Goal: Task Accomplishment & Management: Manage account settings

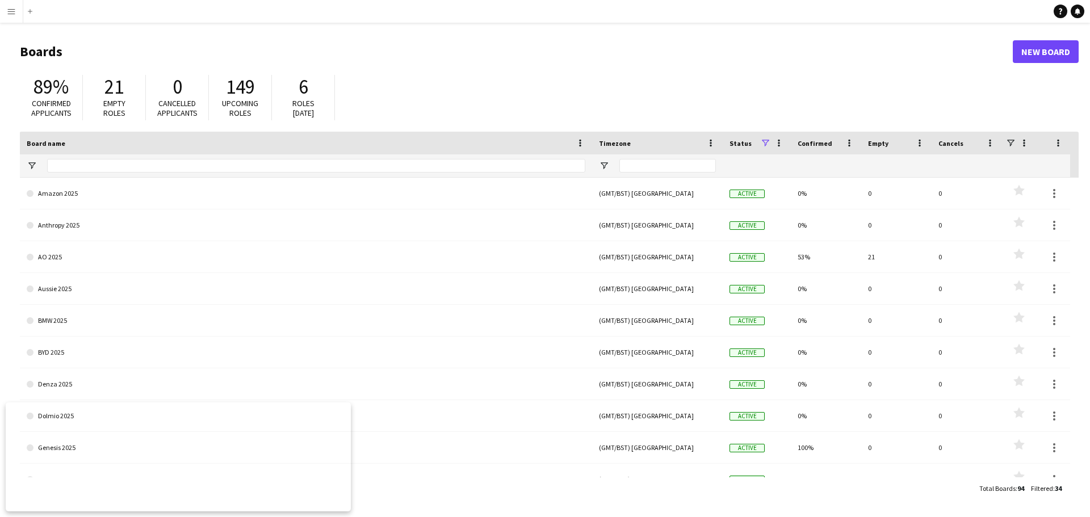
click at [784, 74] on div "89% Confirmed applicants 21 Empty roles 0 Cancelled applicants 149 Upcoming rol…" at bounding box center [549, 100] width 1059 height 62
click at [15, 8] on app-icon "Menu" at bounding box center [11, 11] width 9 height 9
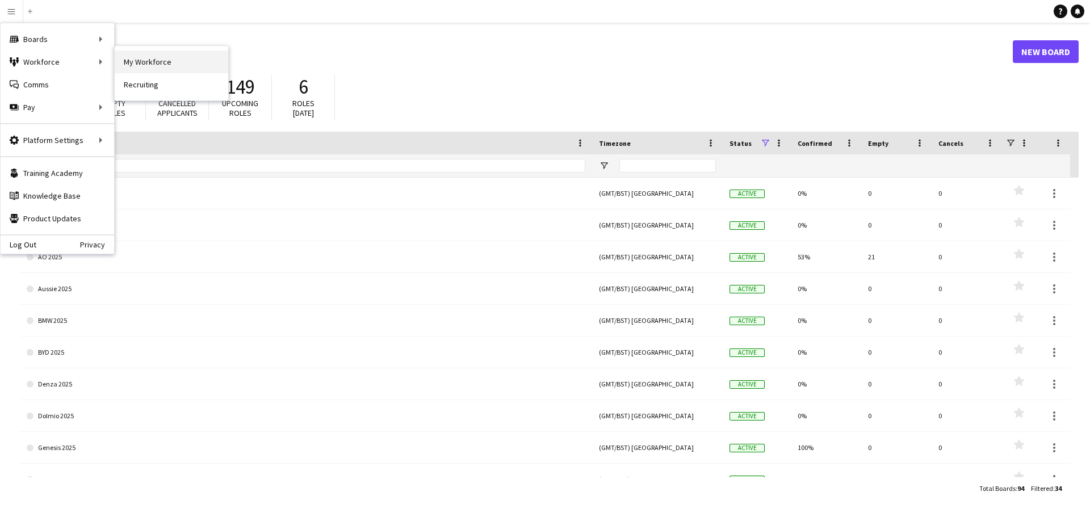
click at [158, 61] on link "My Workforce" at bounding box center [172, 62] width 114 height 23
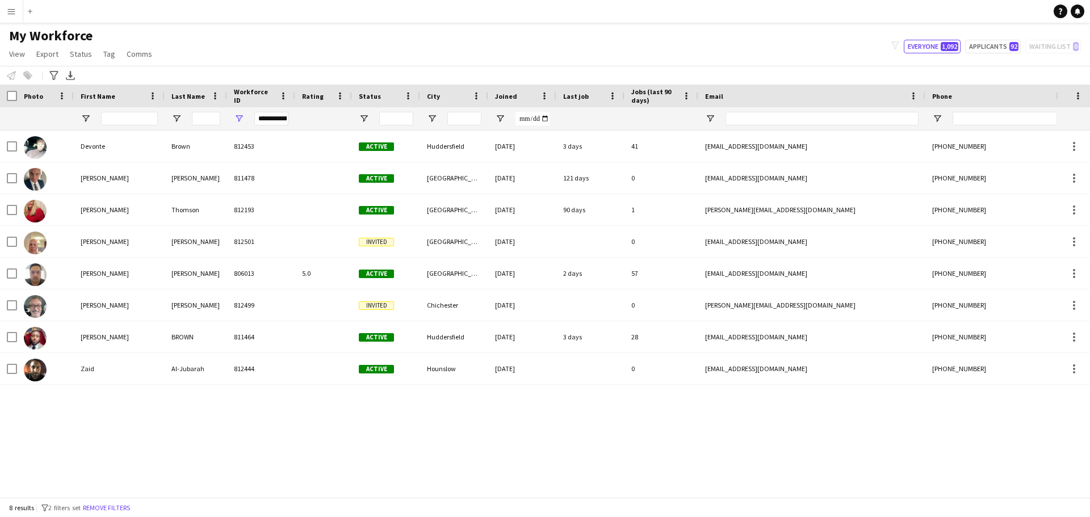
click at [258, 120] on div "**********" at bounding box center [271, 119] width 34 height 14
click at [283, 118] on div "**********" at bounding box center [271, 119] width 34 height 14
click at [241, 116] on span "Open Filter Menu" at bounding box center [239, 119] width 10 height 10
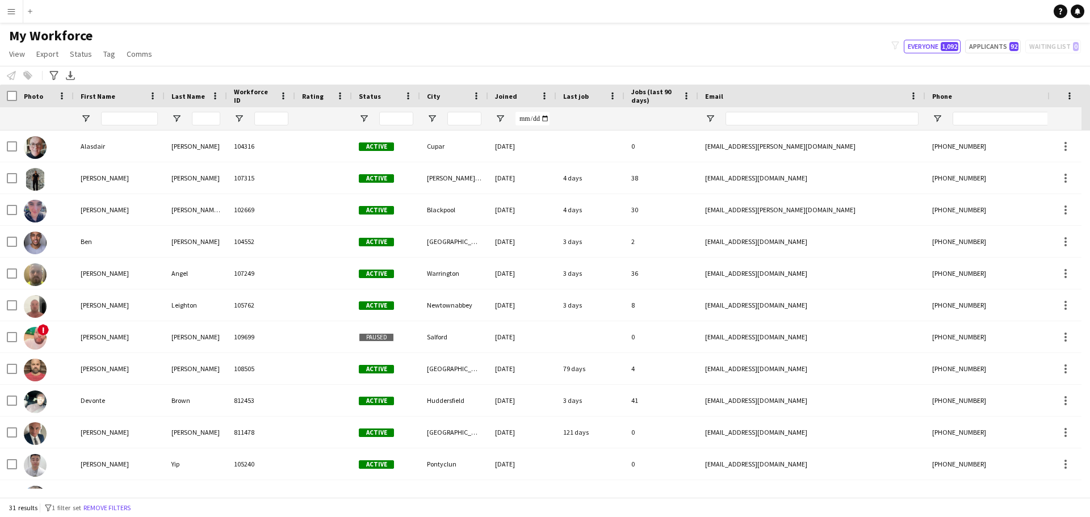
click at [312, 61] on div "My Workforce View Views Default view Compliance Log New view Update view Delete…" at bounding box center [545, 46] width 1090 height 39
click at [129, 120] on input "First Name Filter Input" at bounding box center [129, 119] width 57 height 14
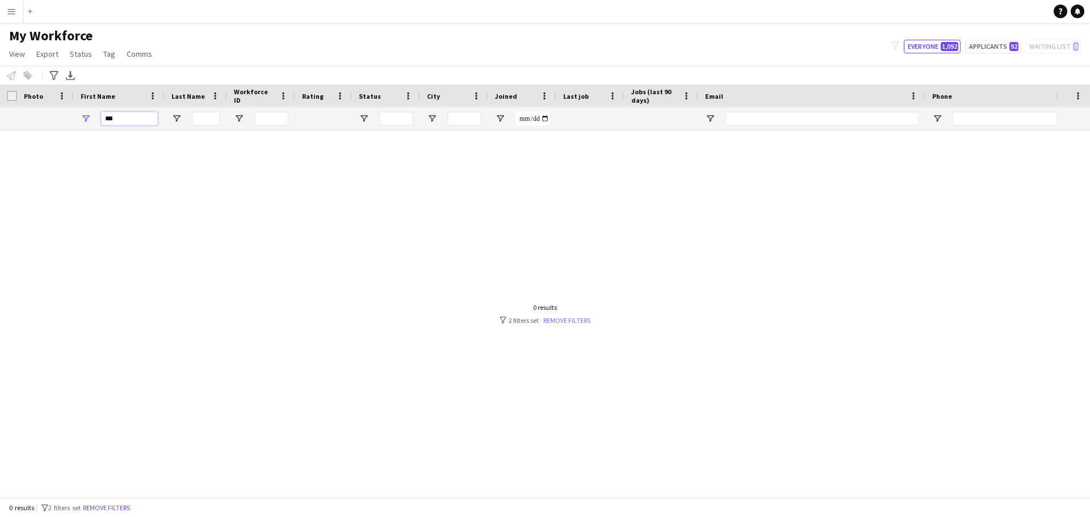
type input "***"
click at [565, 324] on link "Remove filters" at bounding box center [566, 320] width 47 height 9
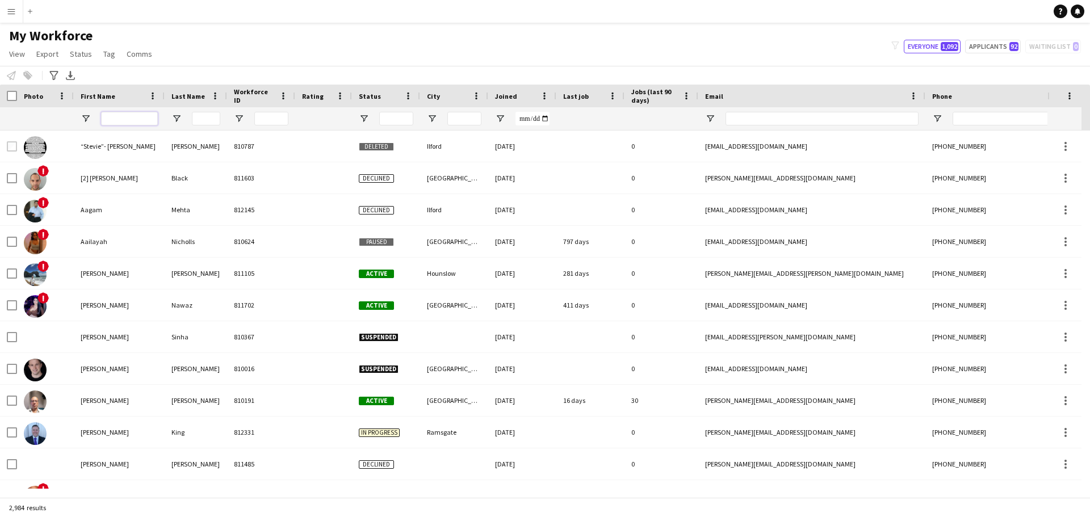
click at [142, 123] on input "First Name Filter Input" at bounding box center [129, 119] width 57 height 14
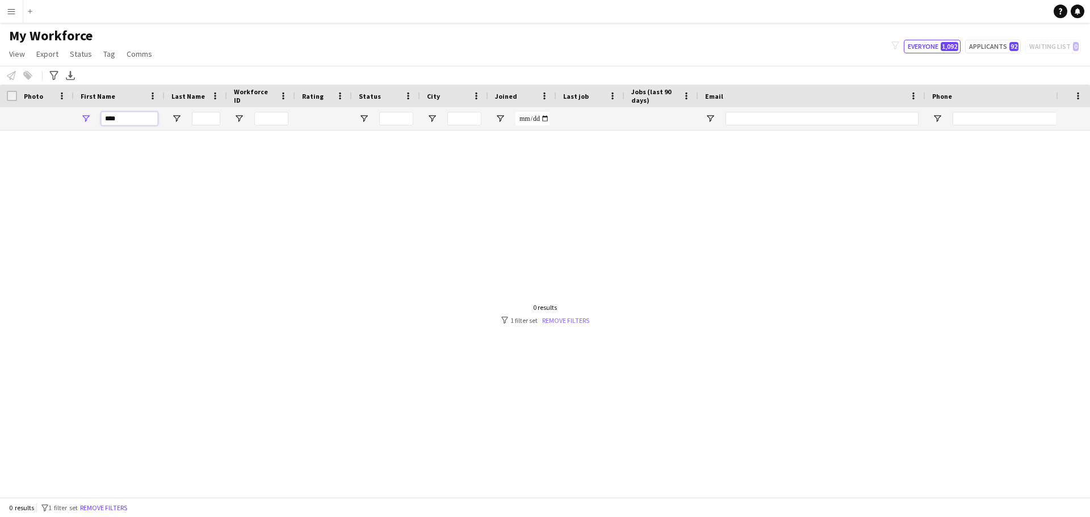
type input "****"
click at [571, 321] on link "Remove filters" at bounding box center [565, 320] width 47 height 9
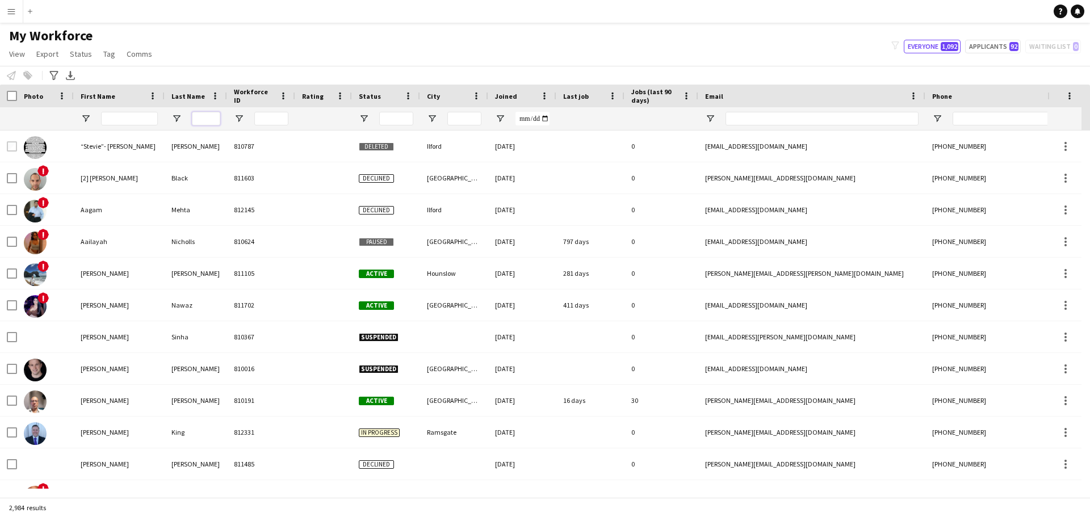
click at [206, 115] on input "Last Name Filter Input" at bounding box center [206, 119] width 28 height 14
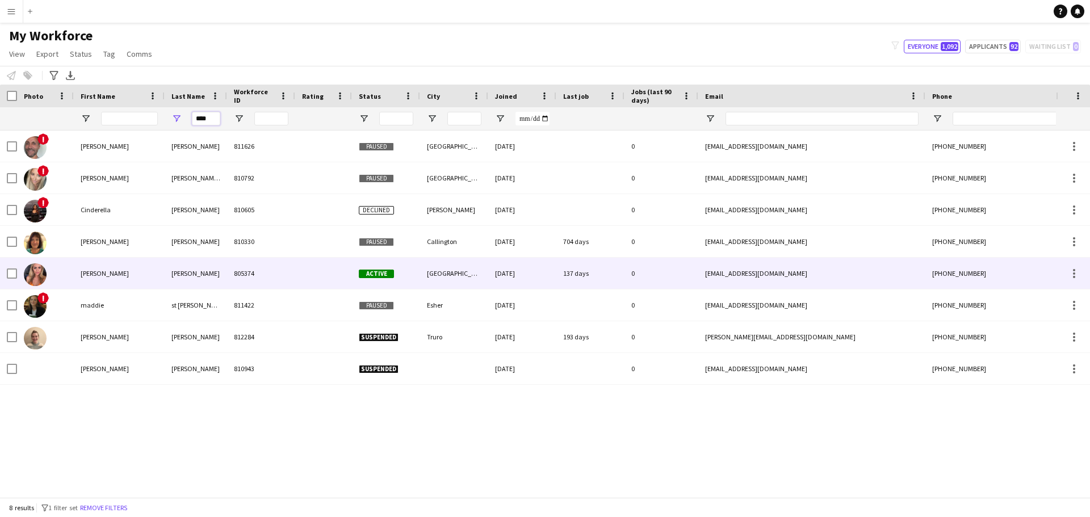
type input "****"
click at [136, 274] on div "[PERSON_NAME]" at bounding box center [119, 273] width 91 height 31
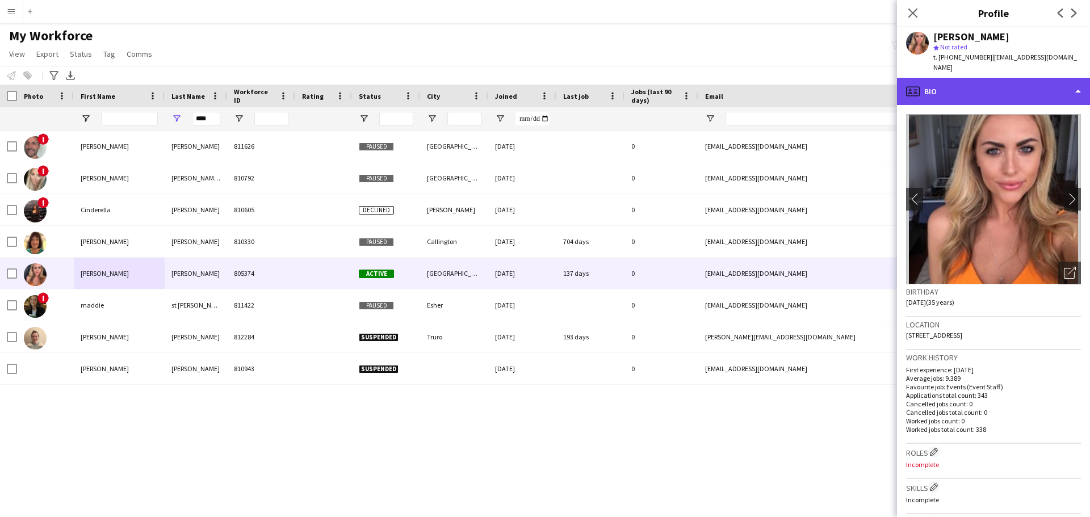
click at [1078, 79] on div "profile Bio" at bounding box center [993, 91] width 193 height 27
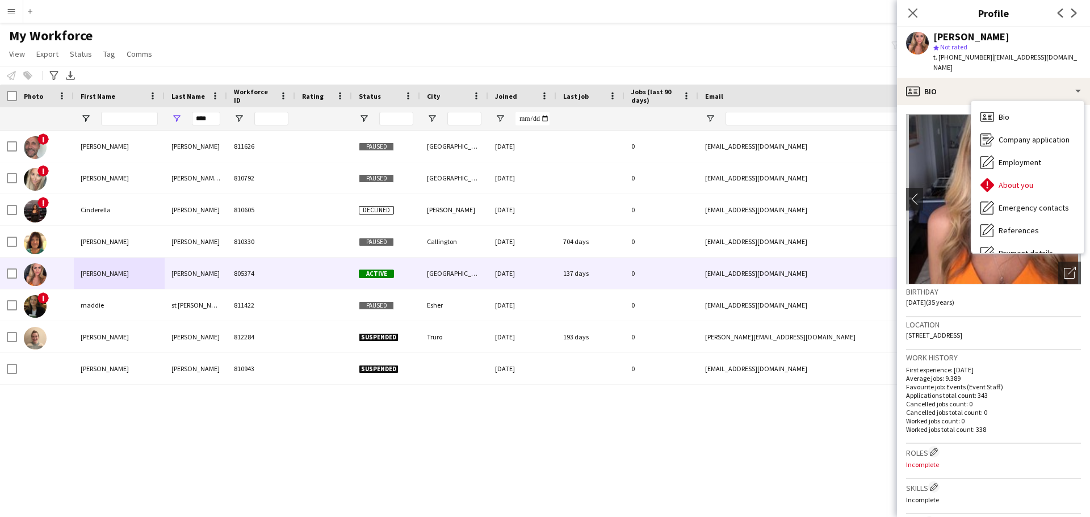
click at [765, 431] on div "! [PERSON_NAME] 811626 Paused London [DATE] 0 [EMAIL_ADDRESS][DOMAIN_NAME] [PHO…" at bounding box center [528, 310] width 1056 height 358
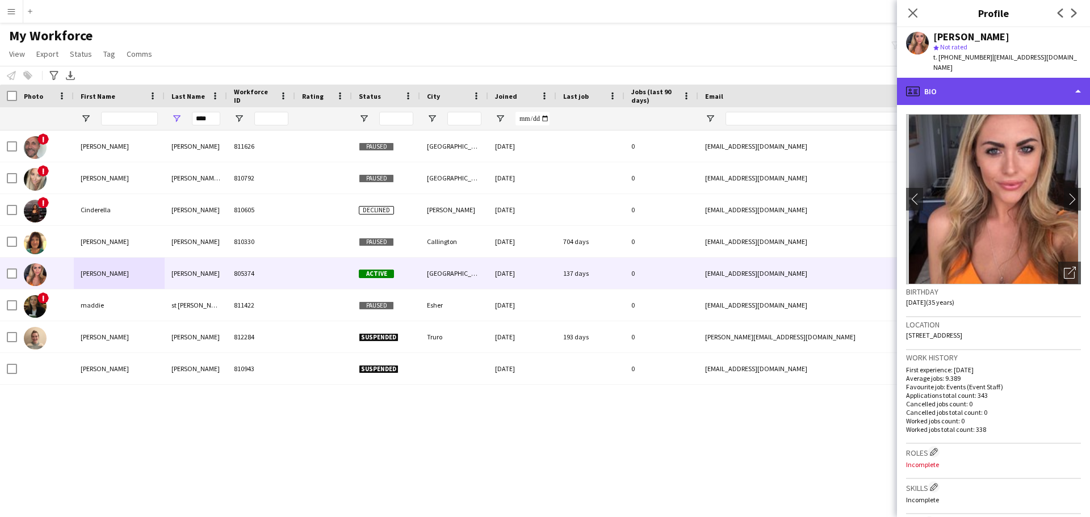
click at [1074, 81] on div "profile Bio" at bounding box center [993, 91] width 193 height 27
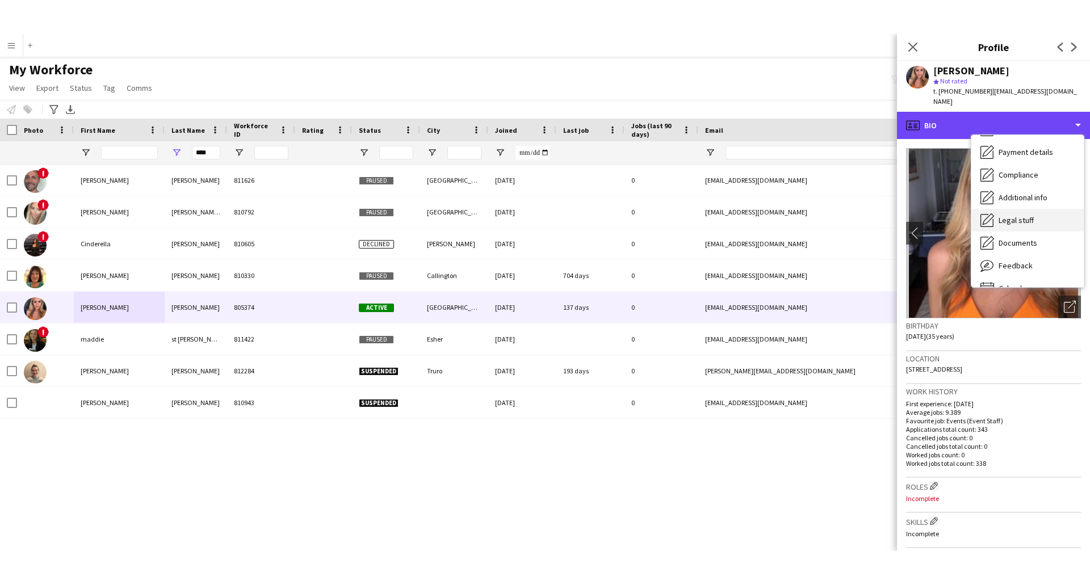
scroll to position [152, 0]
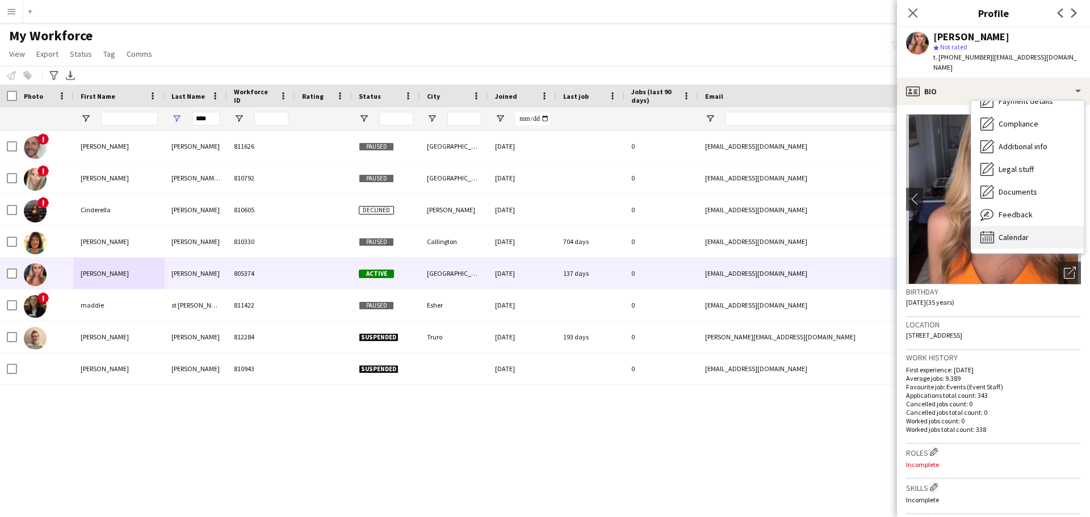
click at [1008, 232] on span "Calendar" at bounding box center [1014, 237] width 30 height 10
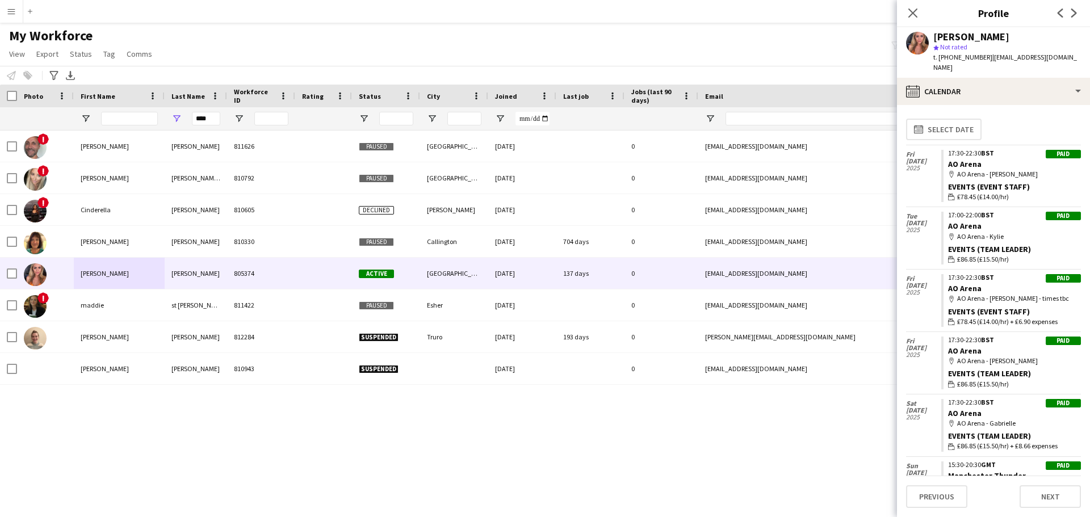
click at [630, 414] on div "! [PERSON_NAME] 811626 Paused London [DATE] 0 [EMAIL_ADDRESS][DOMAIN_NAME] [PHO…" at bounding box center [528, 310] width 1056 height 358
click at [913, 15] on icon "Close pop-in" at bounding box center [912, 12] width 11 height 11
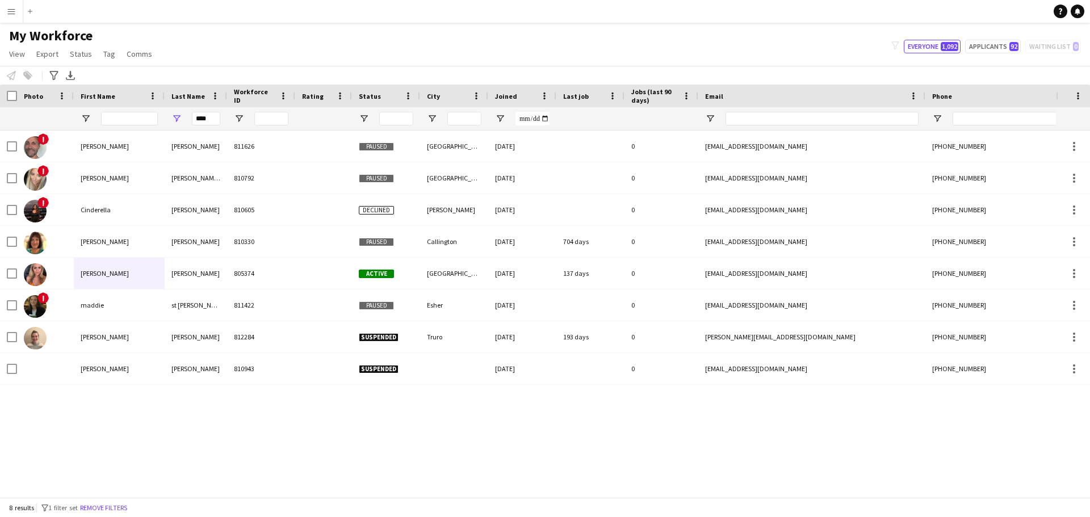
click at [685, 402] on div "! [PERSON_NAME] 811626 Paused London [DATE] 0 [EMAIL_ADDRESS][DOMAIN_NAME] [PHO…" at bounding box center [528, 310] width 1056 height 358
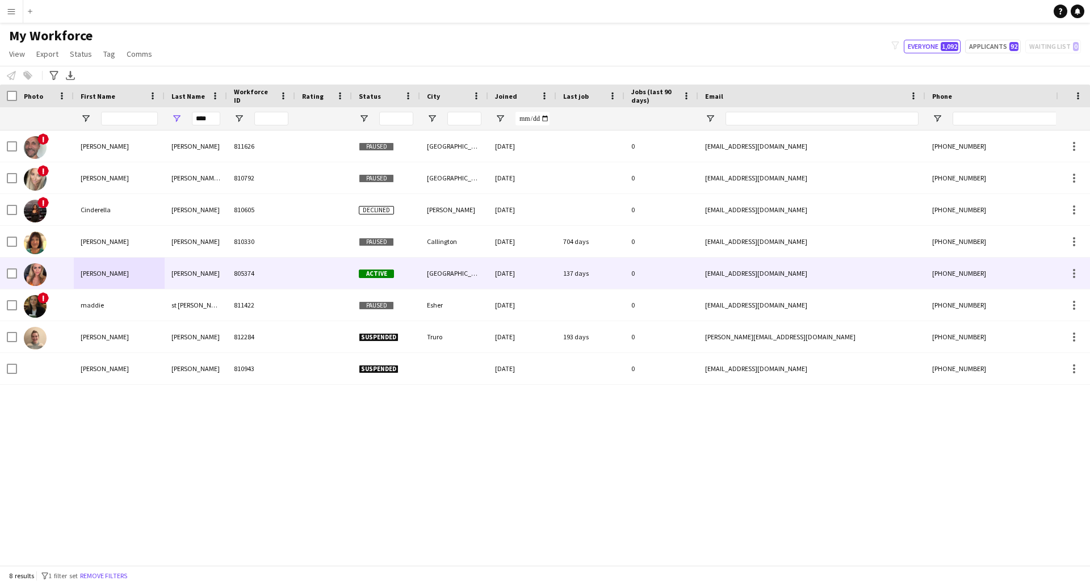
click at [210, 271] on div "[PERSON_NAME]" at bounding box center [196, 273] width 62 height 31
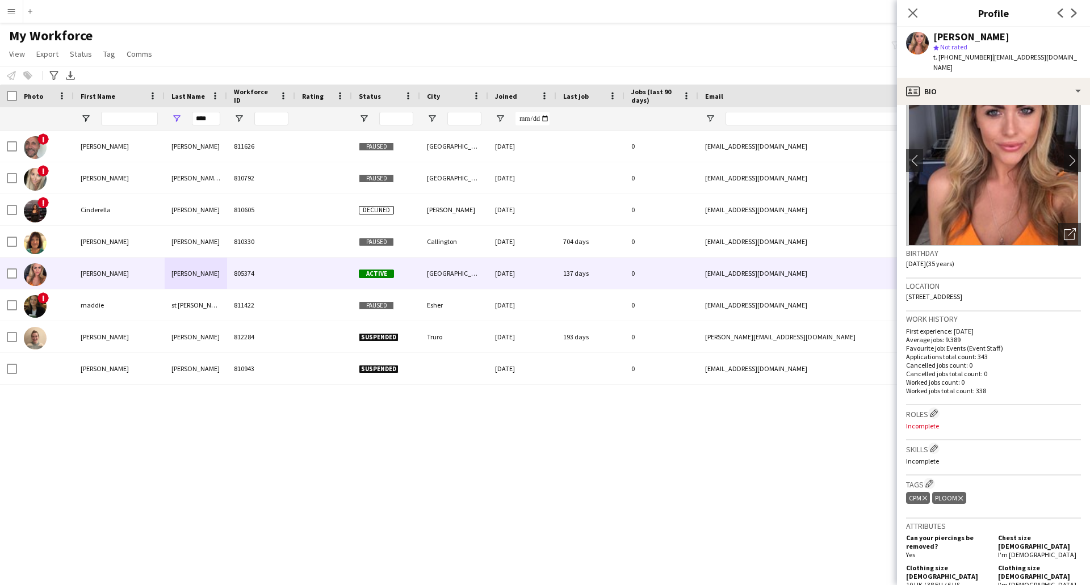
scroll to position [0, 0]
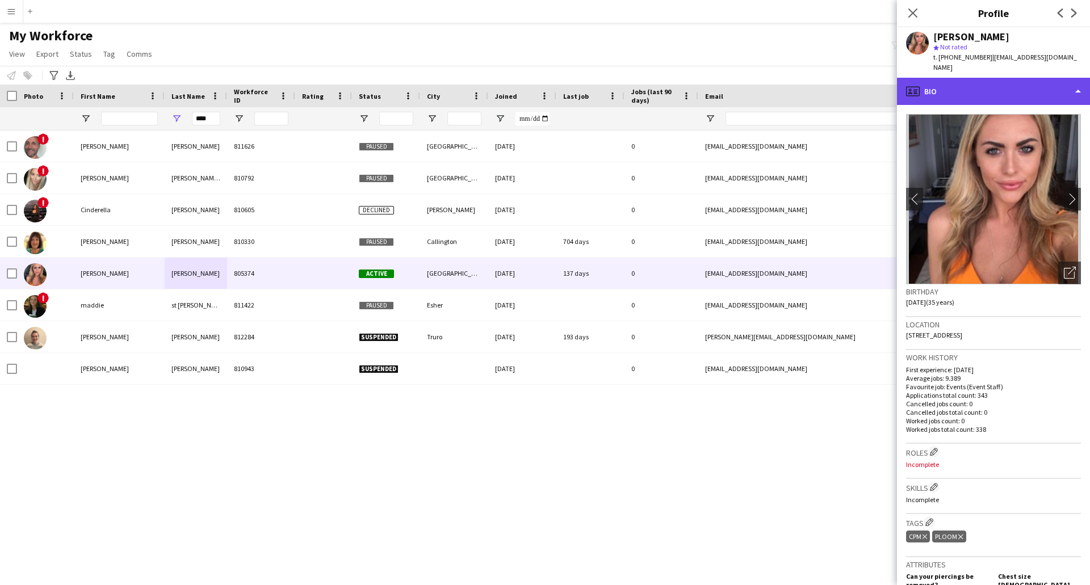
click at [1073, 84] on div "profile Bio" at bounding box center [993, 91] width 193 height 27
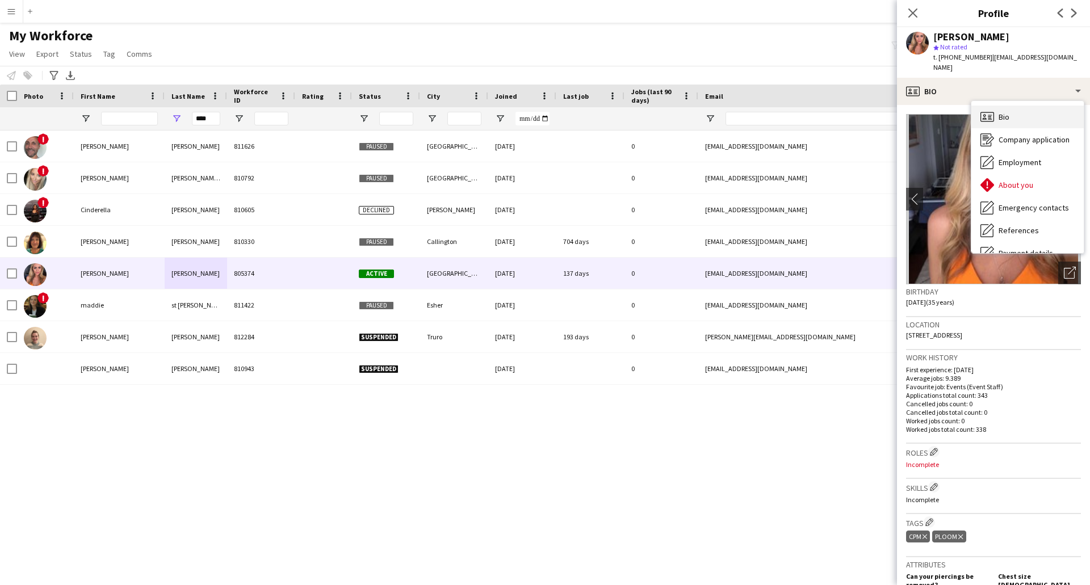
click at [1033, 106] on div "Bio Bio" at bounding box center [1027, 117] width 112 height 23
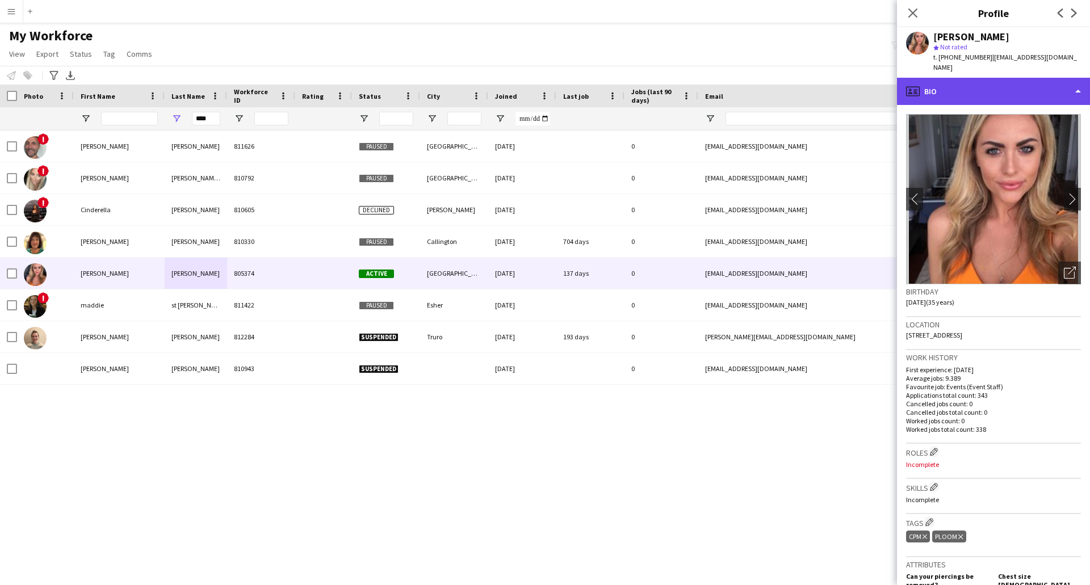
click at [1074, 81] on div "profile Bio" at bounding box center [993, 91] width 193 height 27
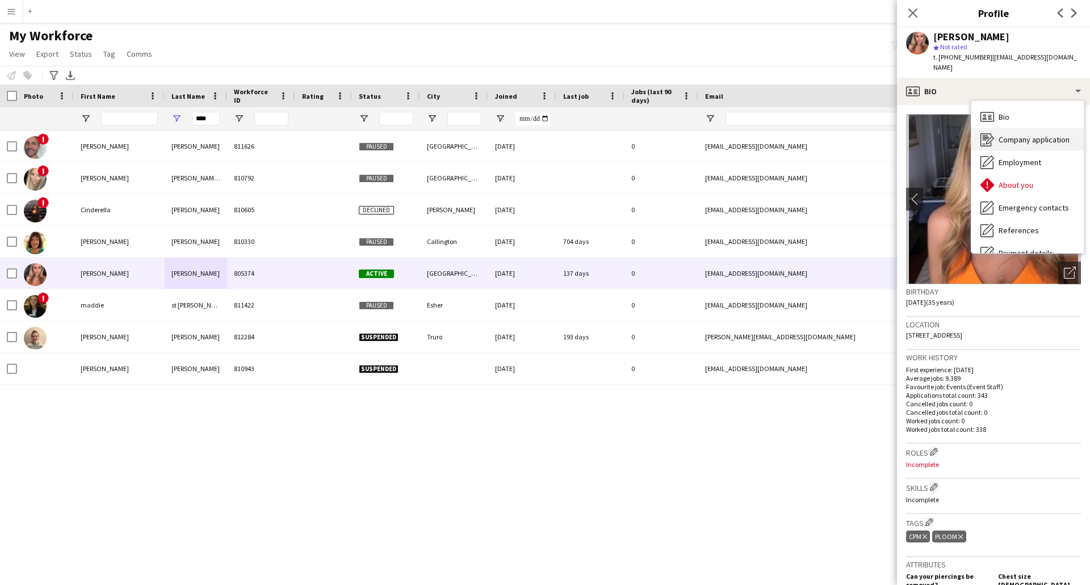
click at [1038, 135] on span "Company application" at bounding box center [1034, 140] width 71 height 10
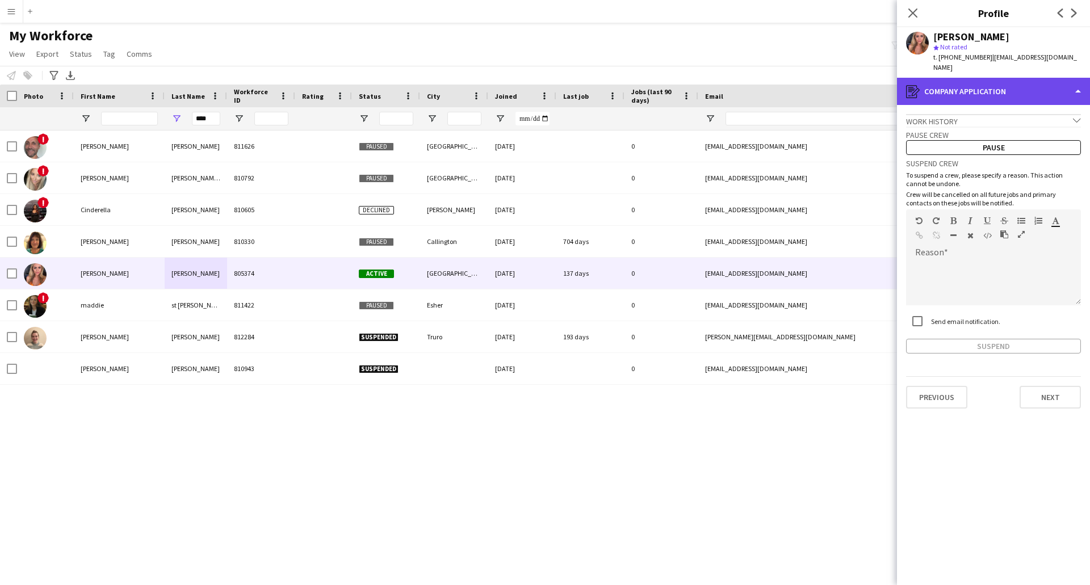
click at [1079, 78] on div "register Company application" at bounding box center [993, 91] width 193 height 27
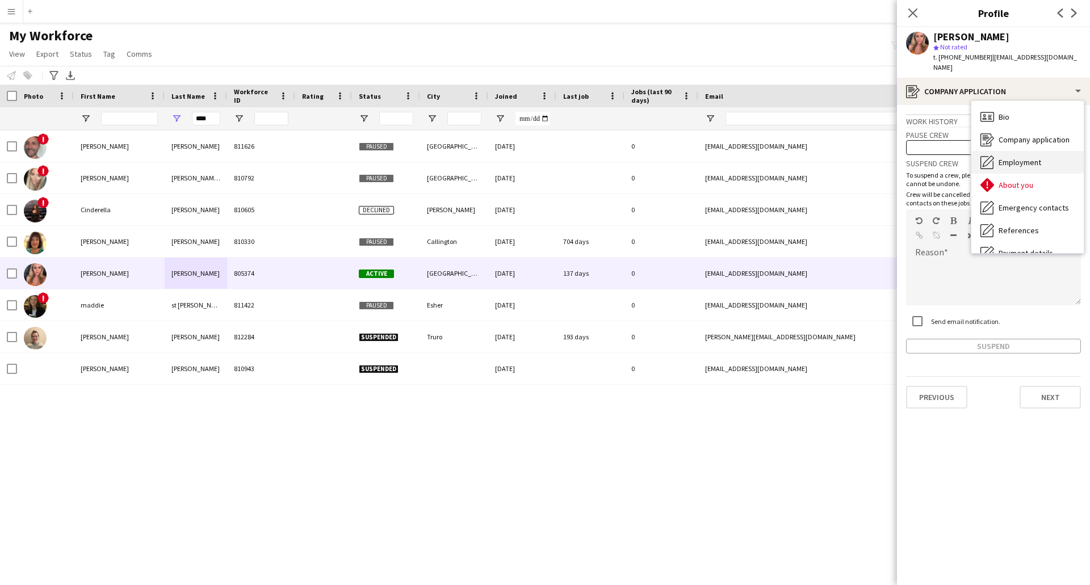
click at [1036, 157] on span "Employment" at bounding box center [1020, 162] width 43 height 10
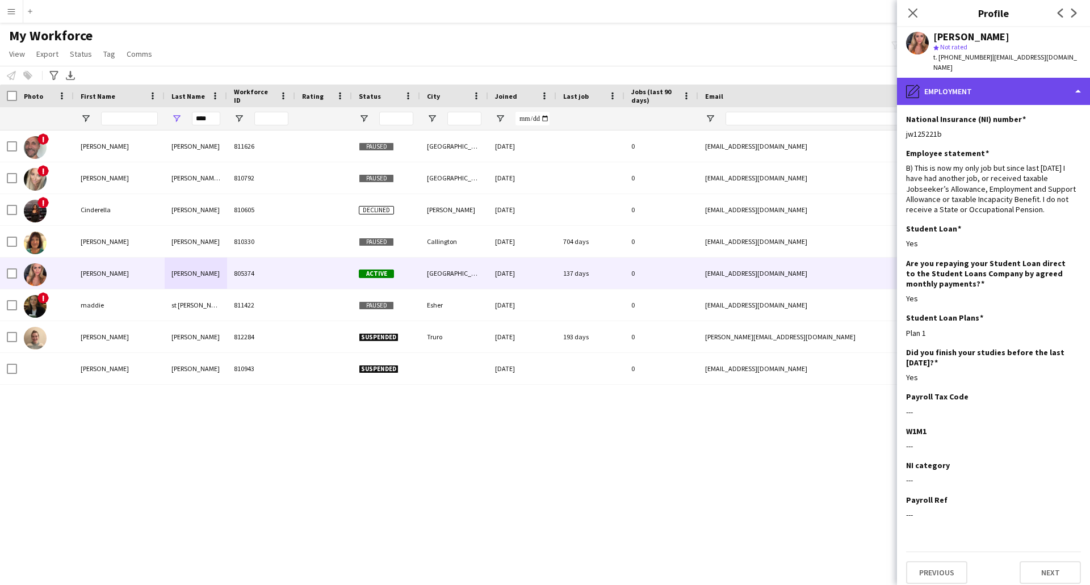
click at [1076, 78] on div "pencil4 Employment" at bounding box center [993, 91] width 193 height 27
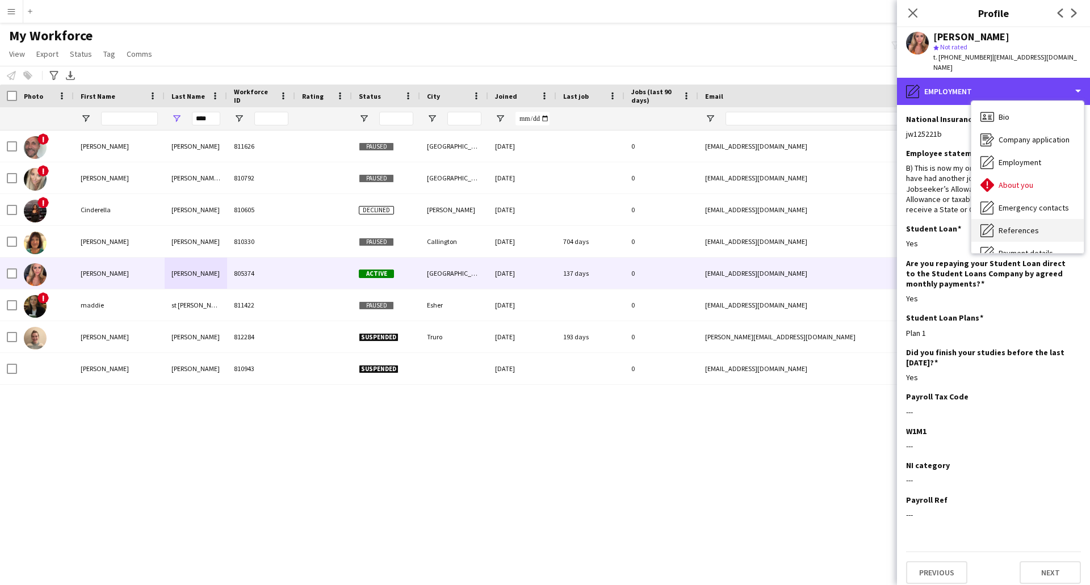
scroll to position [57, 0]
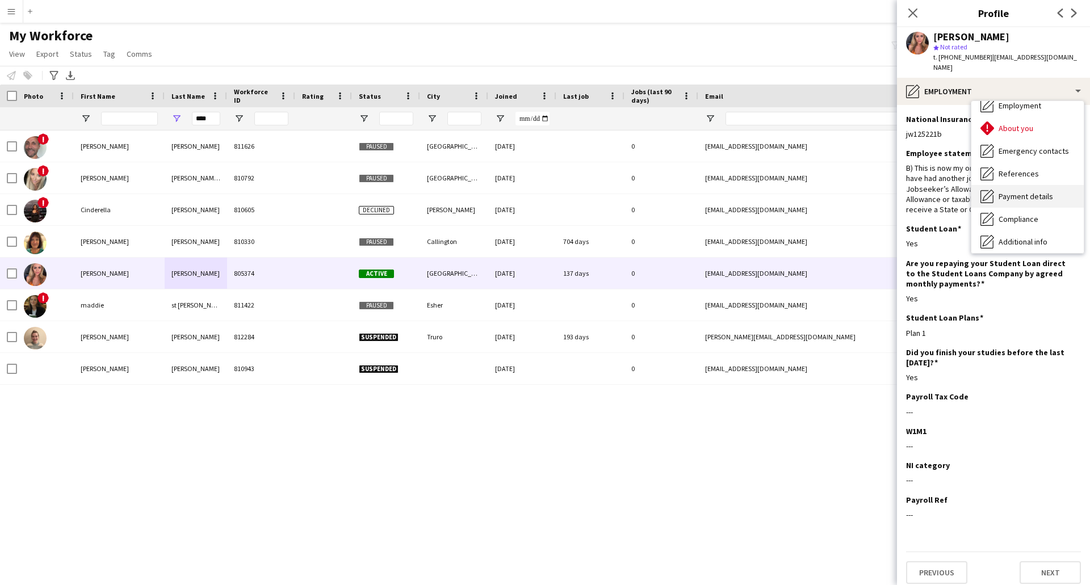
click at [1014, 191] on span "Payment details" at bounding box center [1026, 196] width 55 height 10
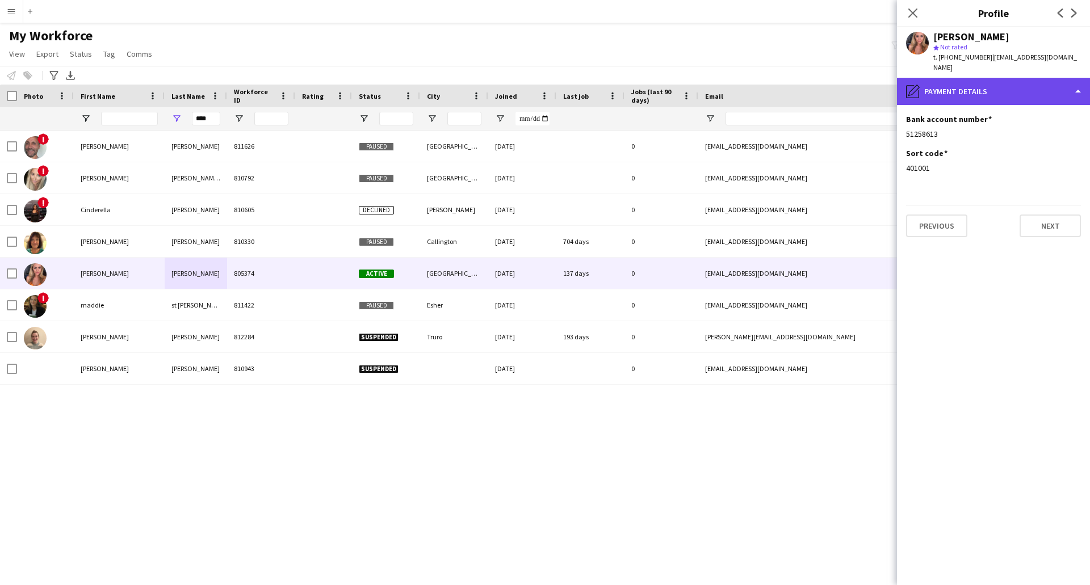
click at [1075, 78] on div "pencil4 Payment details" at bounding box center [993, 91] width 193 height 27
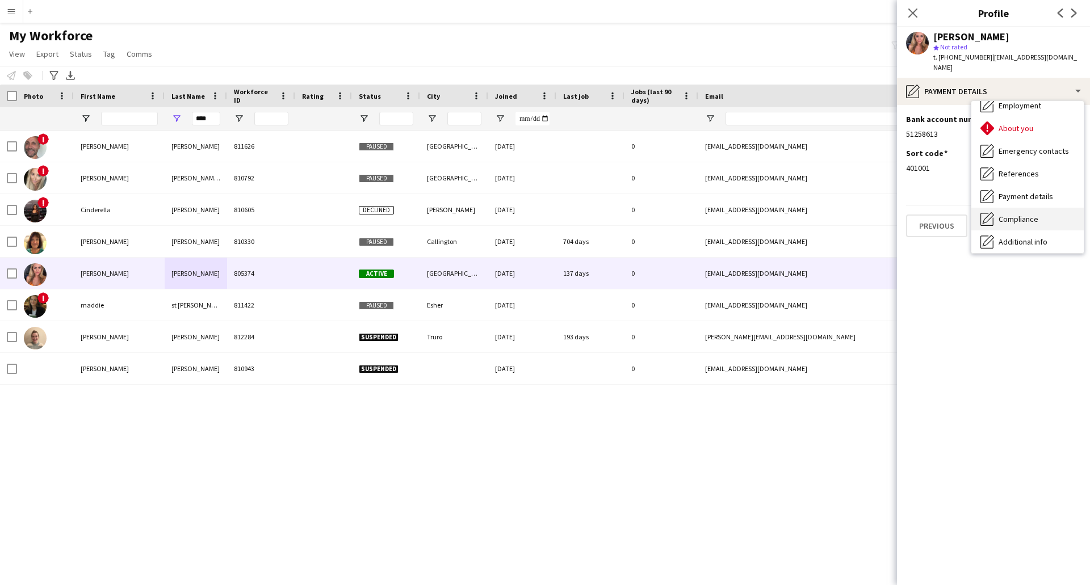
click at [1021, 214] on span "Compliance" at bounding box center [1019, 219] width 40 height 10
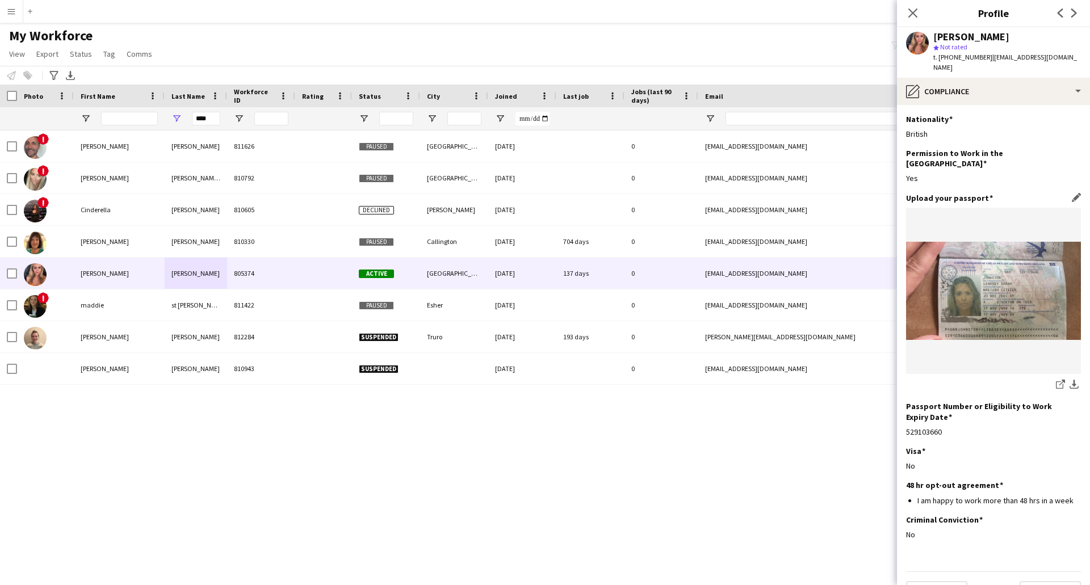
click at [1003, 269] on img at bounding box center [993, 291] width 175 height 98
click at [1070, 380] on app-icon "download-bottom" at bounding box center [1074, 385] width 9 height 11
click at [1076, 82] on div "pencil4 Compliance" at bounding box center [993, 91] width 193 height 27
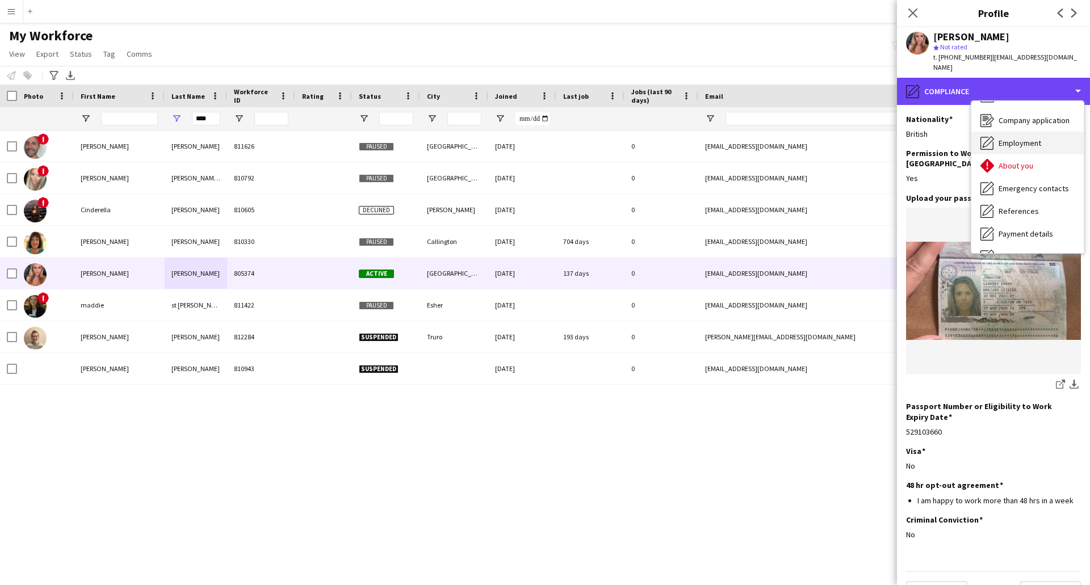
scroll to position [0, 0]
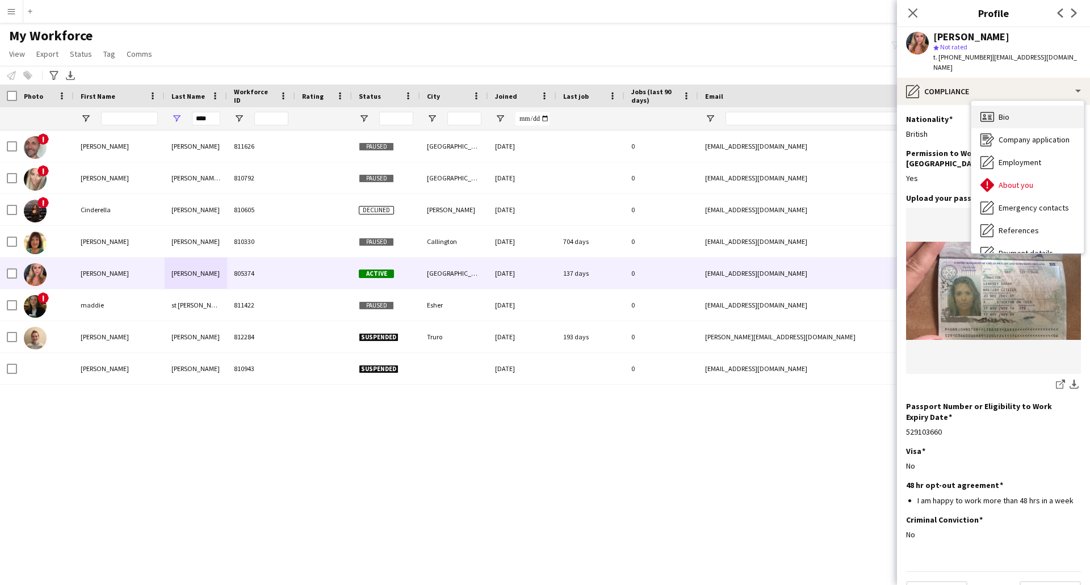
click at [1033, 110] on div "Bio Bio" at bounding box center [1027, 117] width 112 height 23
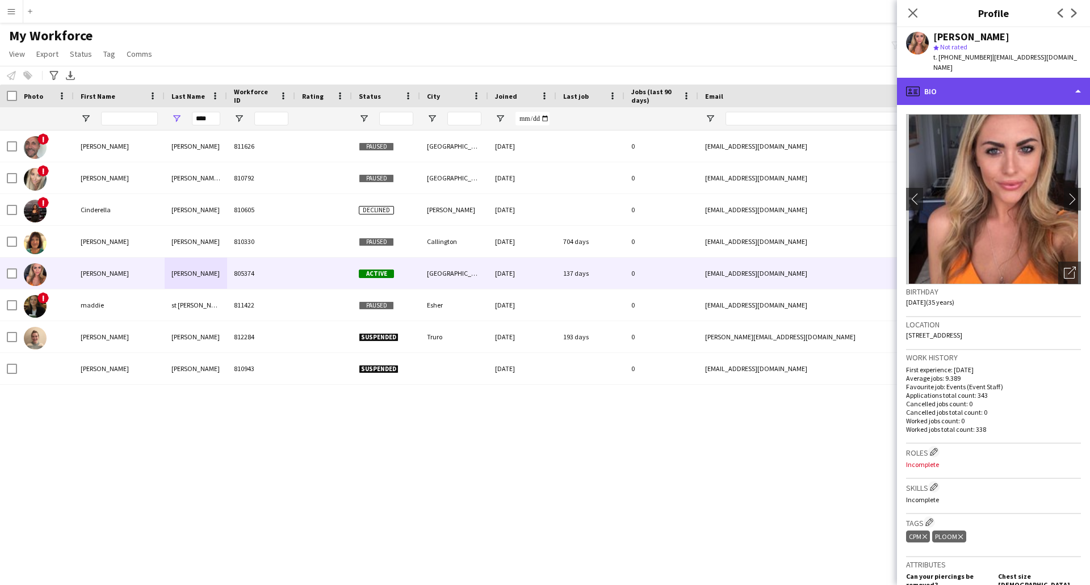
click at [1076, 79] on div "profile Bio" at bounding box center [993, 91] width 193 height 27
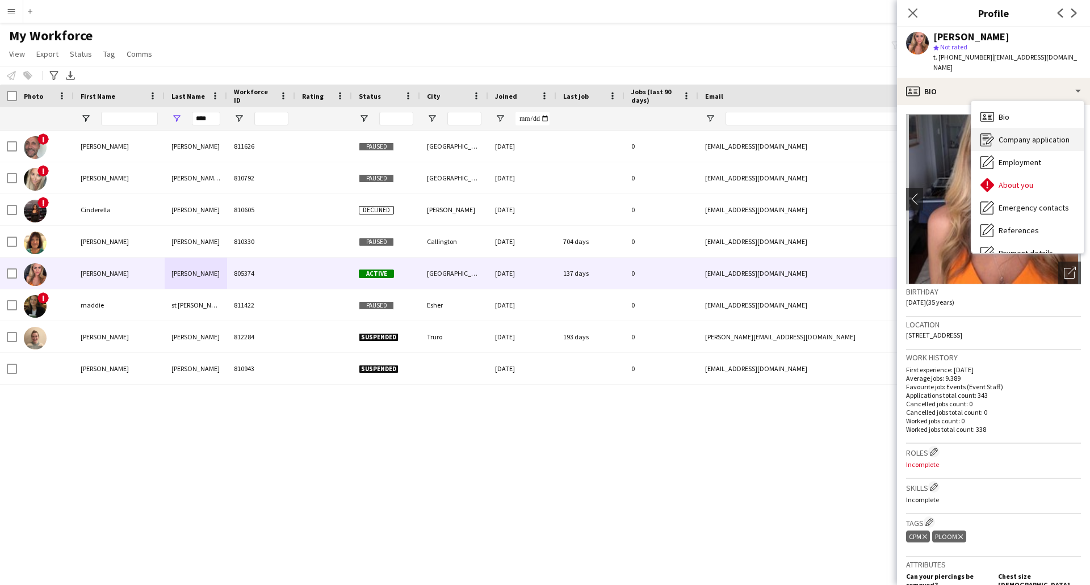
click at [1010, 135] on span "Company application" at bounding box center [1034, 140] width 71 height 10
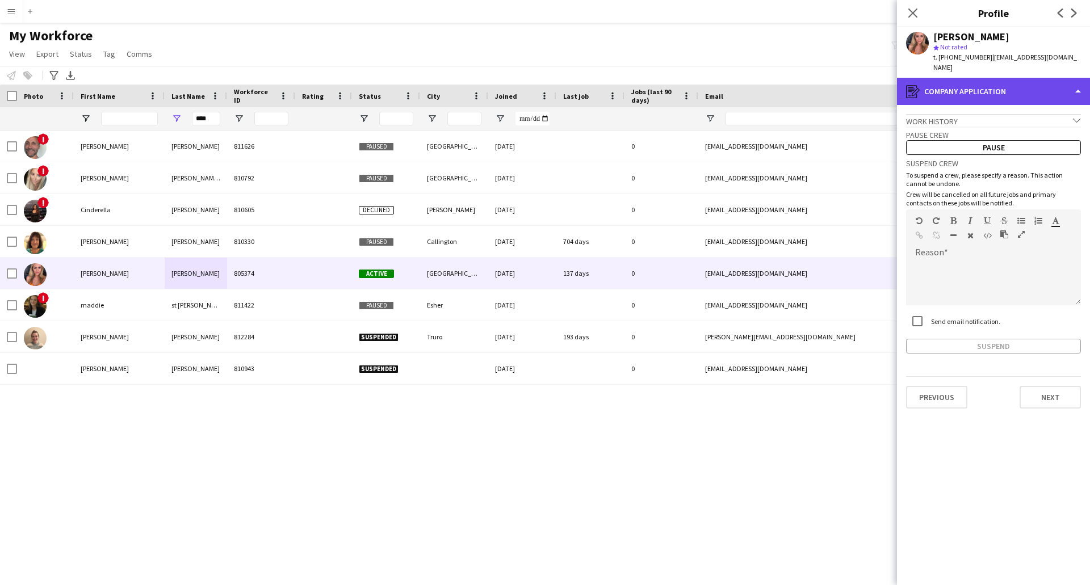
click at [1075, 80] on div "register Company application" at bounding box center [993, 91] width 193 height 27
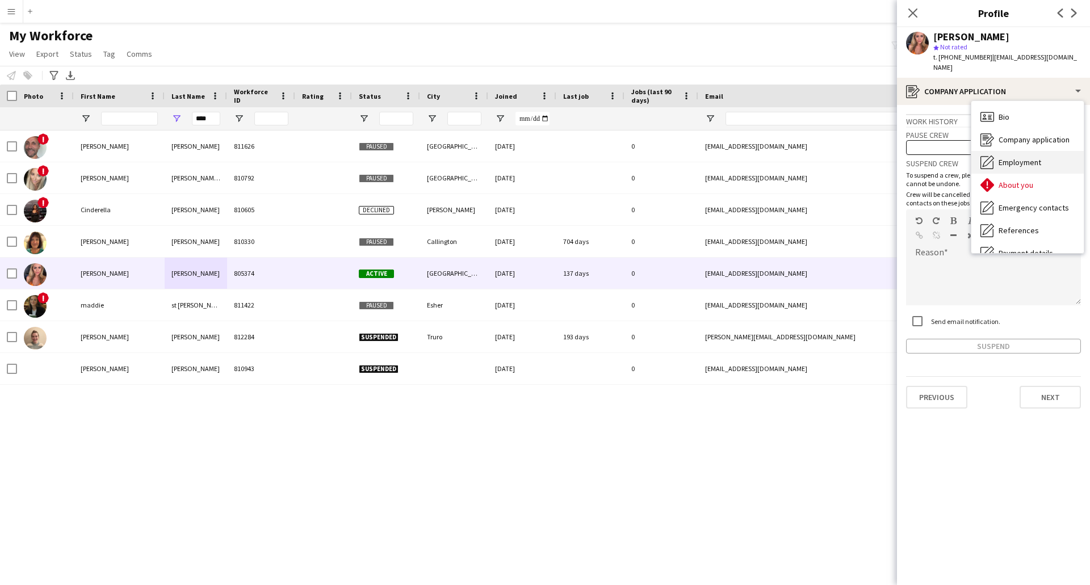
click at [1007, 157] on span "Employment" at bounding box center [1020, 162] width 43 height 10
